Goal: Information Seeking & Learning: Learn about a topic

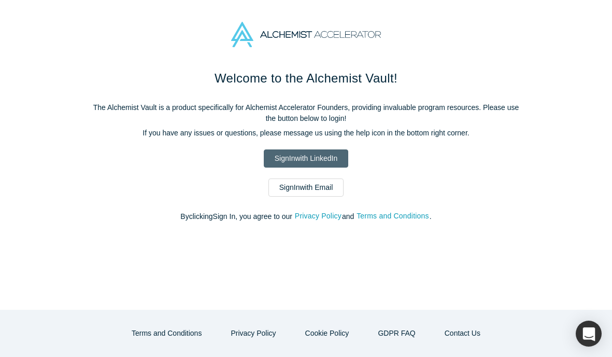
click at [310, 160] on link "Sign In with LinkedIn" at bounding box center [306, 158] width 85 height 18
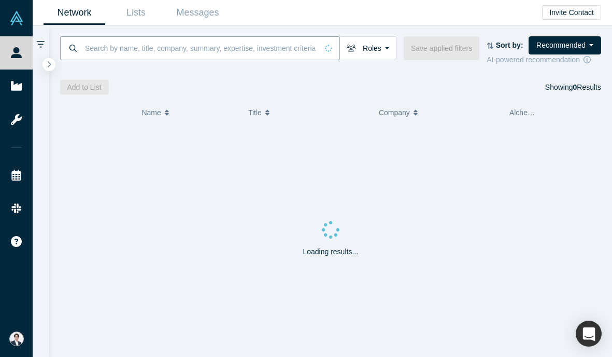
click at [140, 43] on input at bounding box center [201, 48] width 234 height 24
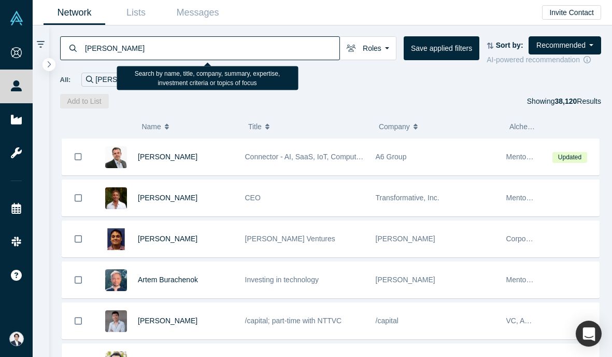
type input "[PERSON_NAME]"
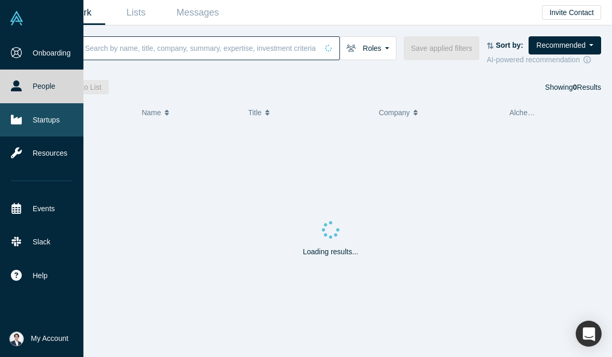
click at [33, 118] on link "Startups" at bounding box center [41, 119] width 83 height 33
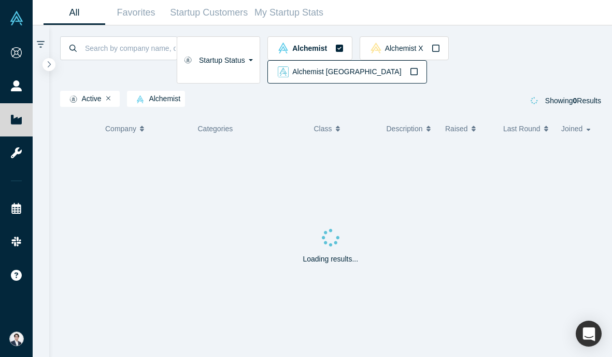
click at [289, 66] on img "button" at bounding box center [283, 71] width 11 height 11
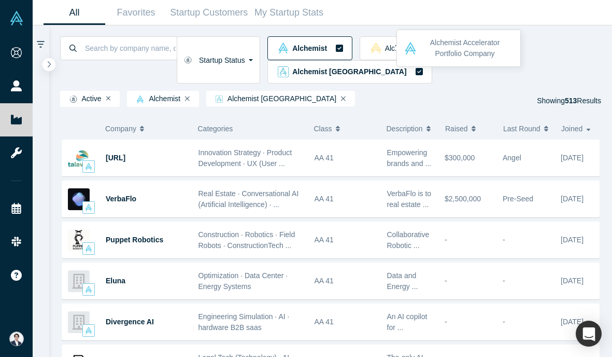
click at [327, 51] on span "Alchemist" at bounding box center [309, 48] width 35 height 7
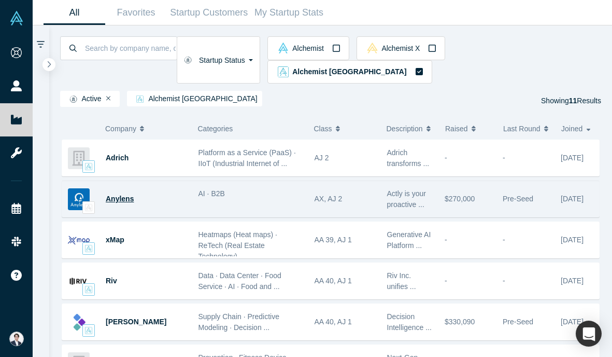
click at [114, 194] on span "Anylens" at bounding box center [120, 198] width 28 height 8
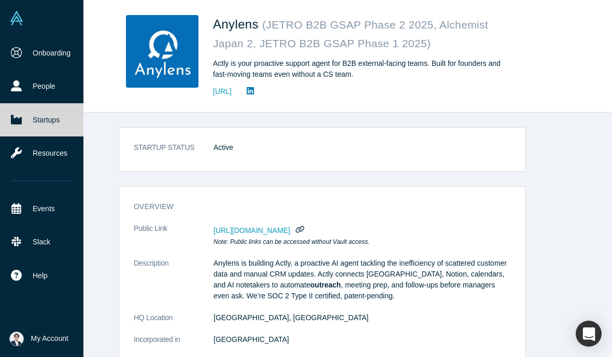
click at [19, 22] on img at bounding box center [16, 18] width 15 height 15
